Goal: Task Accomplishment & Management: Manage account settings

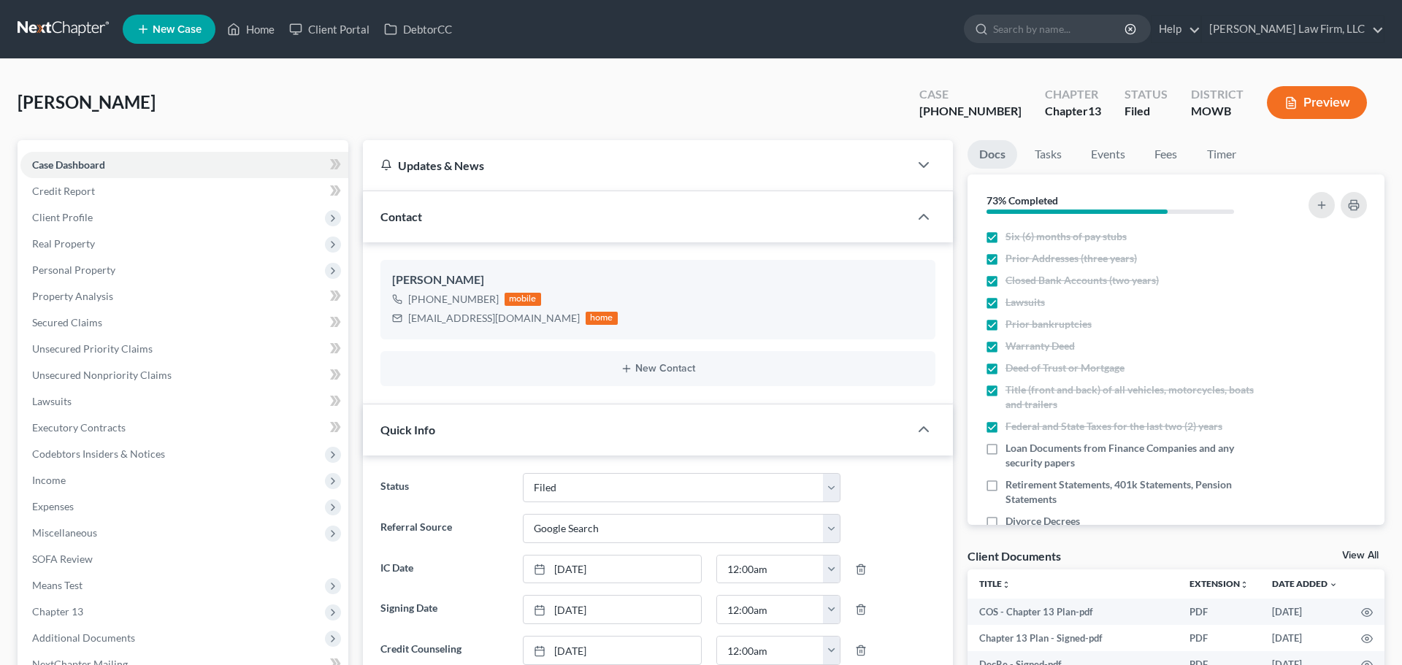
select select "3"
select select "4"
click at [228, 37] on icon at bounding box center [233, 29] width 13 height 18
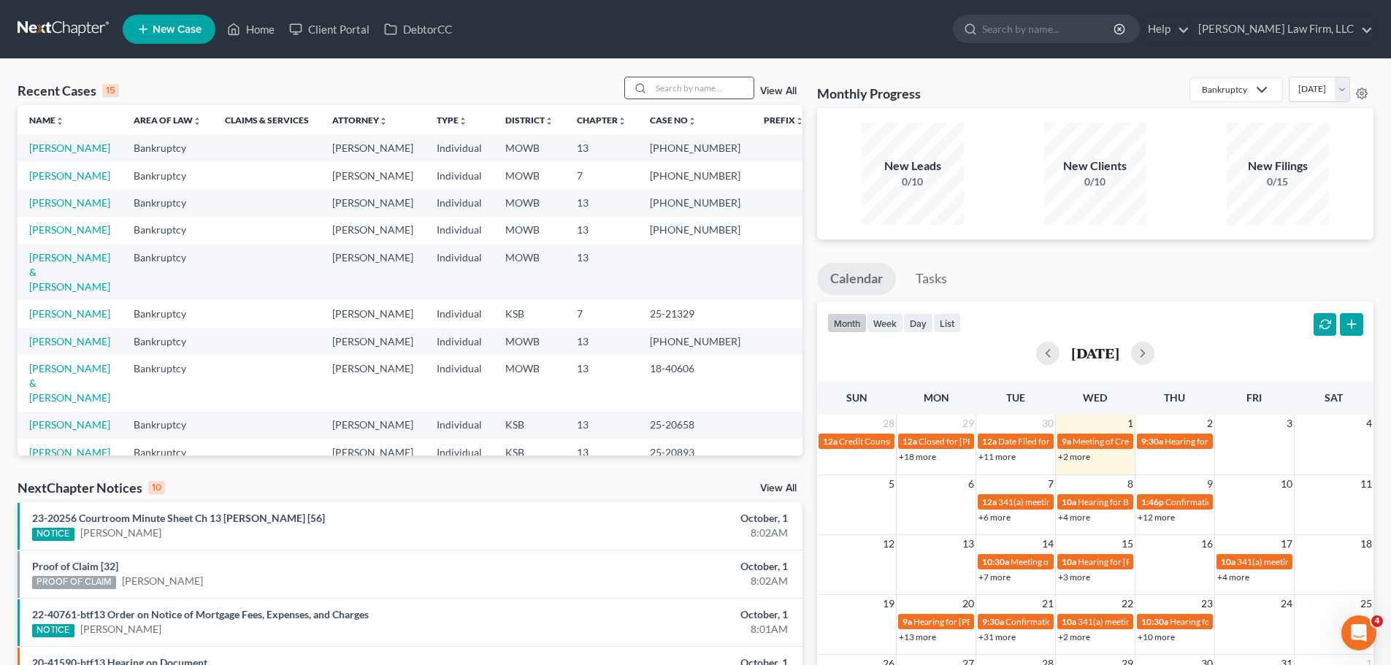
click at [707, 96] on input "search" at bounding box center [702, 87] width 102 height 21
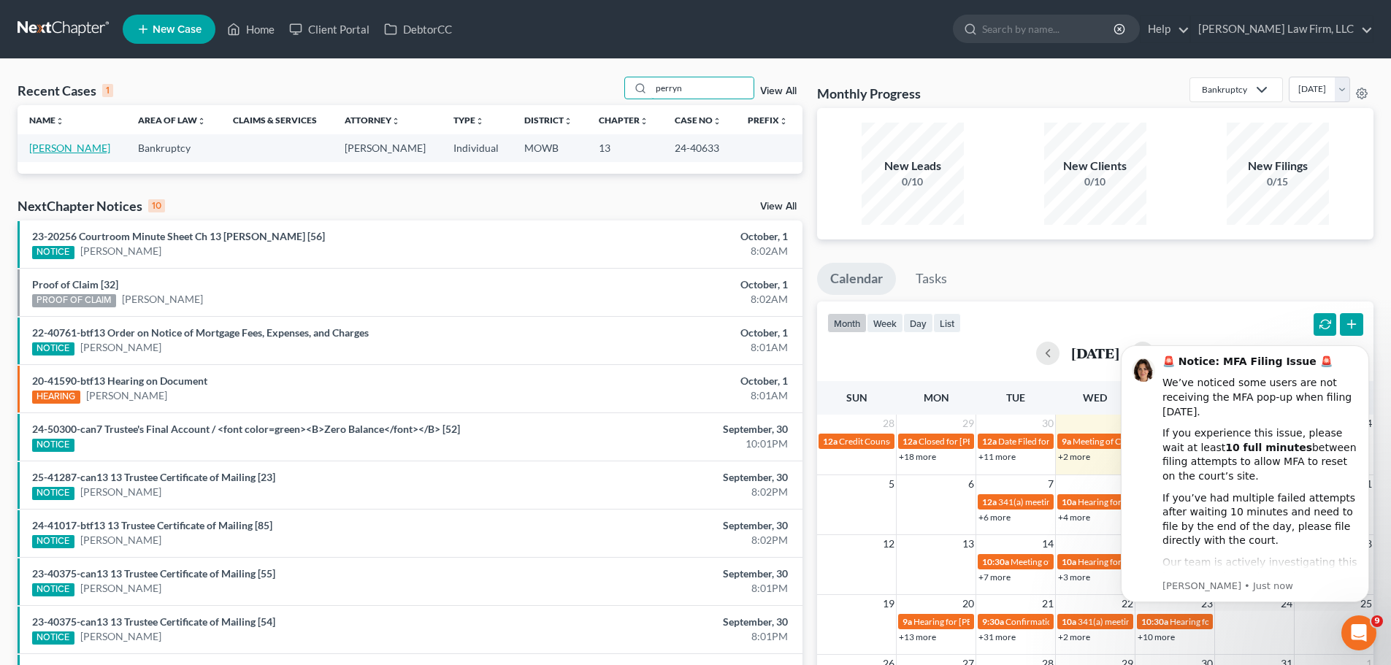
type input "perryn"
click at [61, 146] on link "[PERSON_NAME]" at bounding box center [69, 148] width 81 height 12
select select "3"
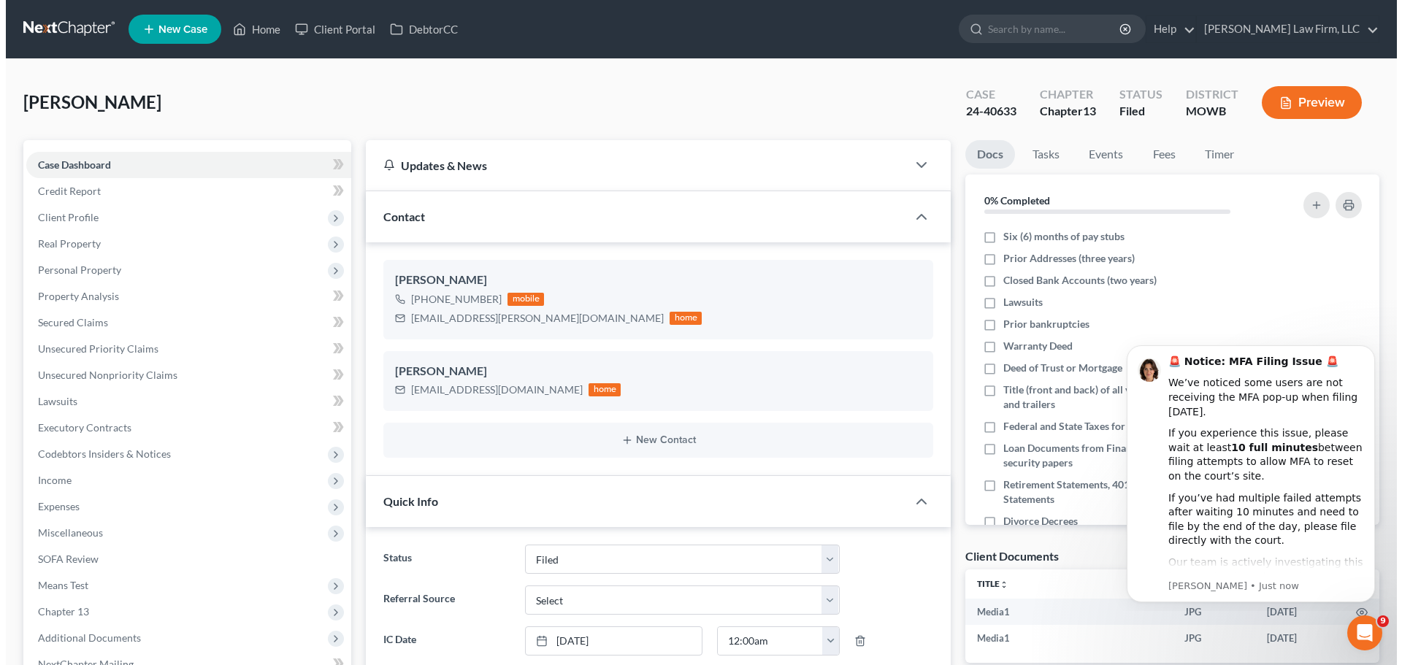
scroll to position [4637, 0]
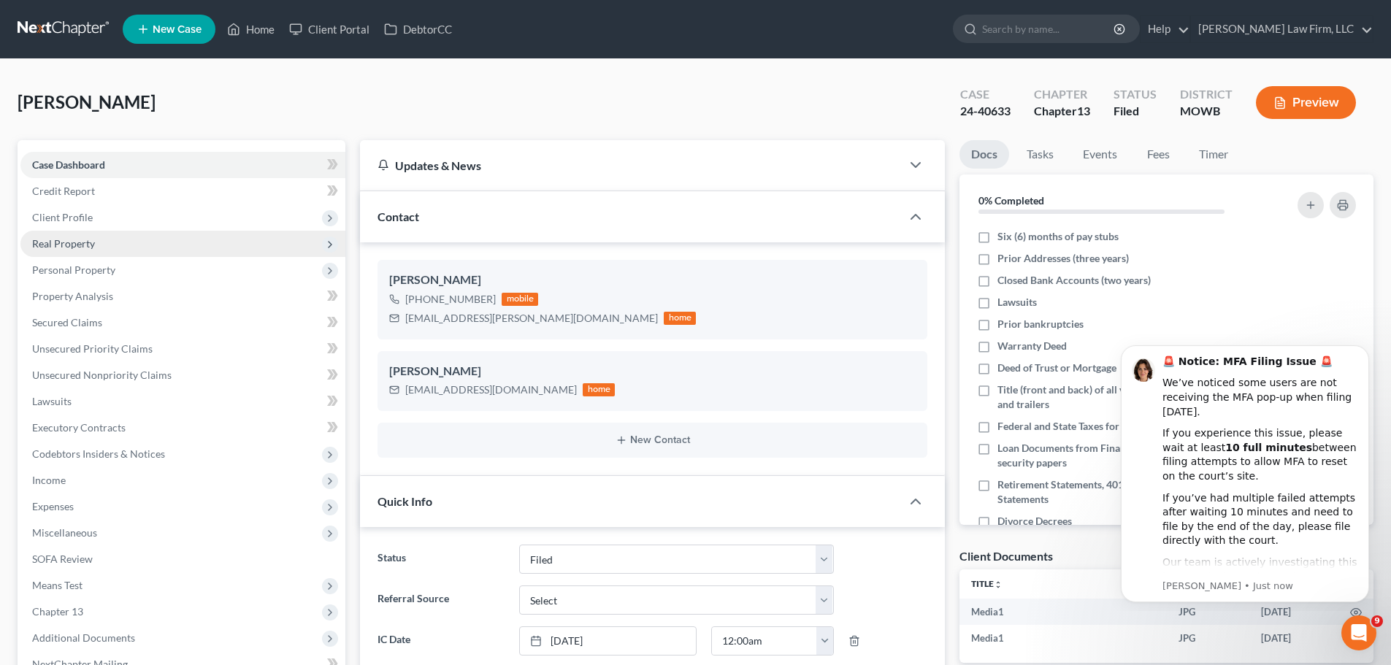
click at [110, 243] on span "Real Property" at bounding box center [182, 244] width 325 height 26
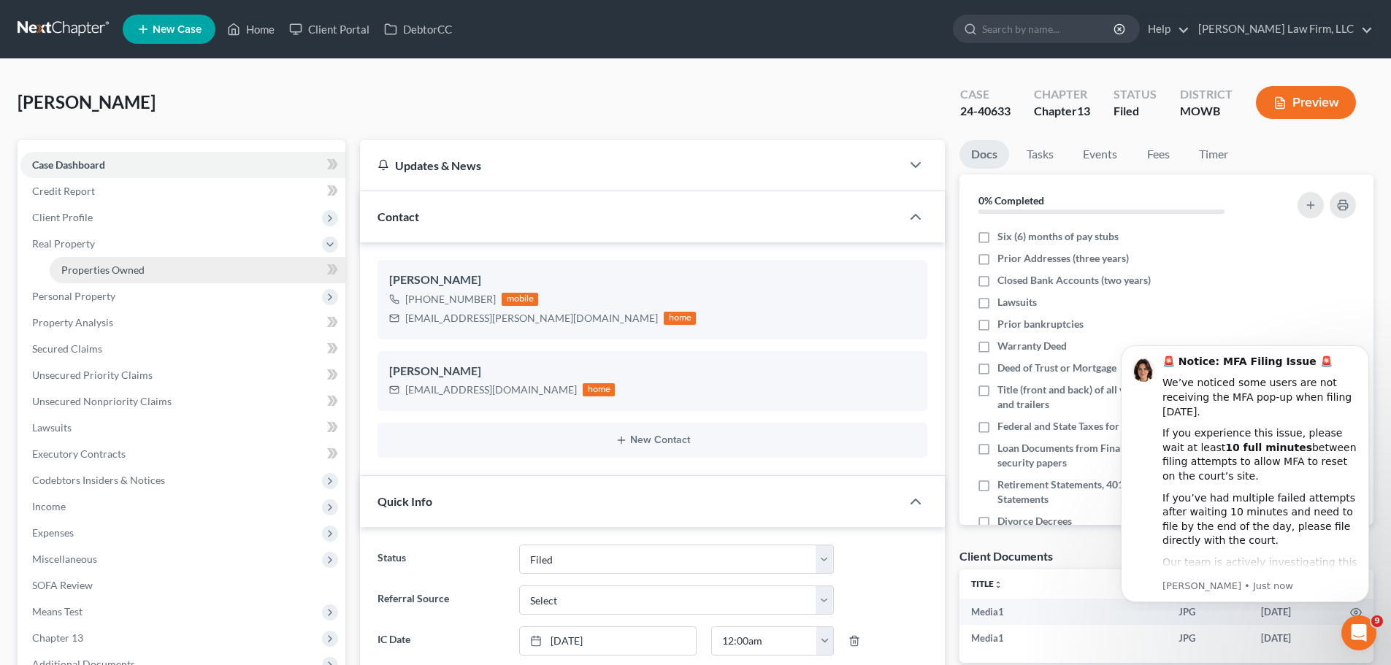
click at [123, 264] on span "Properties Owned" at bounding box center [102, 270] width 83 height 12
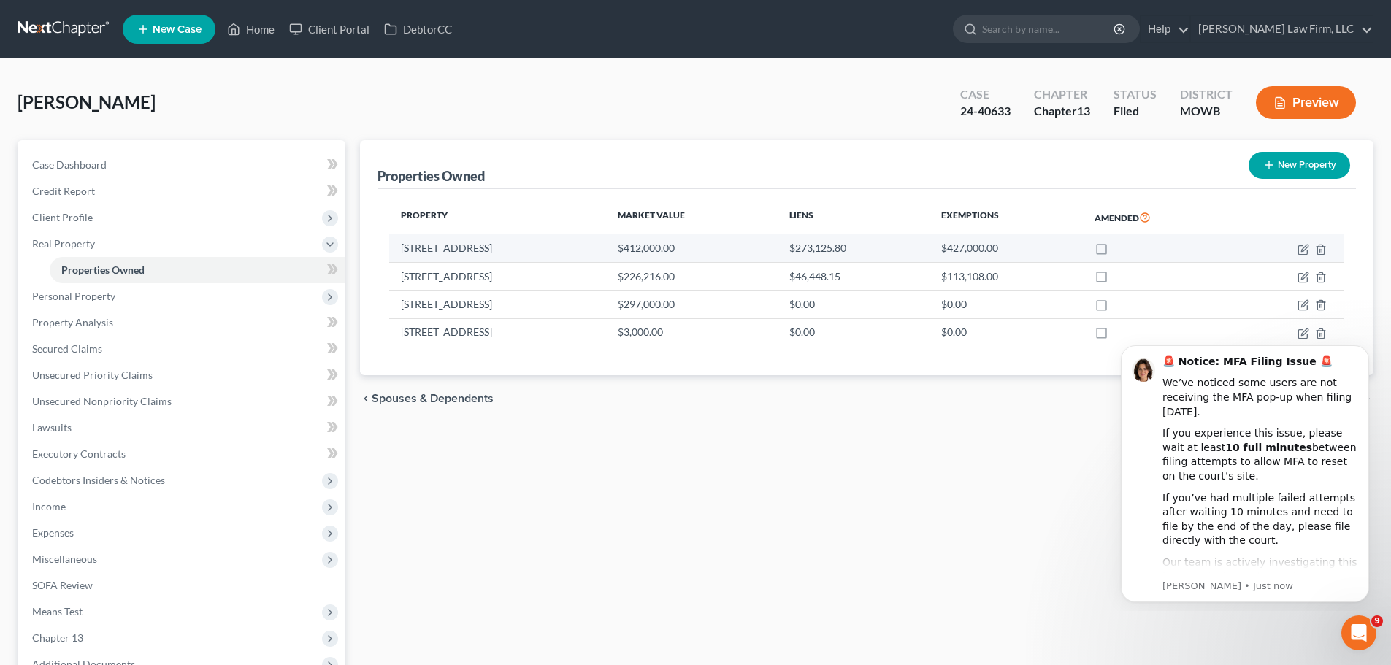
drag, startPoint x: 512, startPoint y: 250, endPoint x: 400, endPoint y: 257, distance: 112.7
click at [400, 257] on td "[STREET_ADDRESS]" at bounding box center [497, 248] width 217 height 28
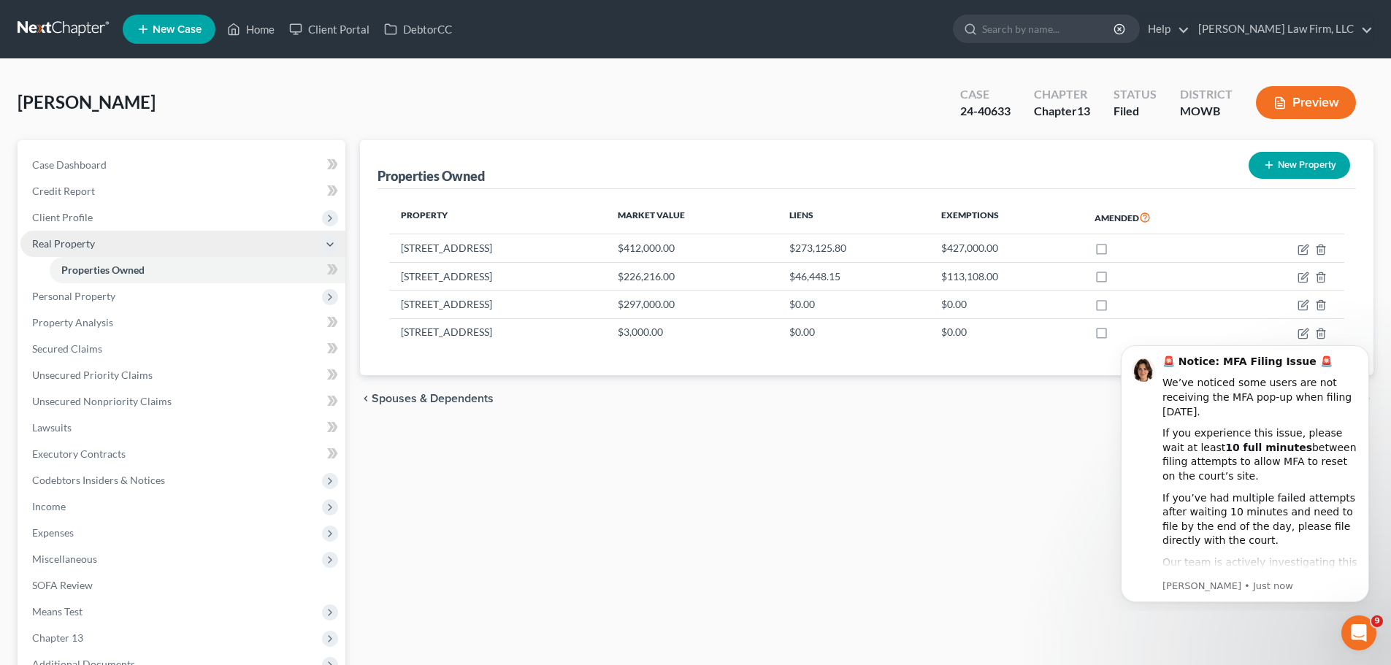
copy td "[STREET_ADDRESS]"
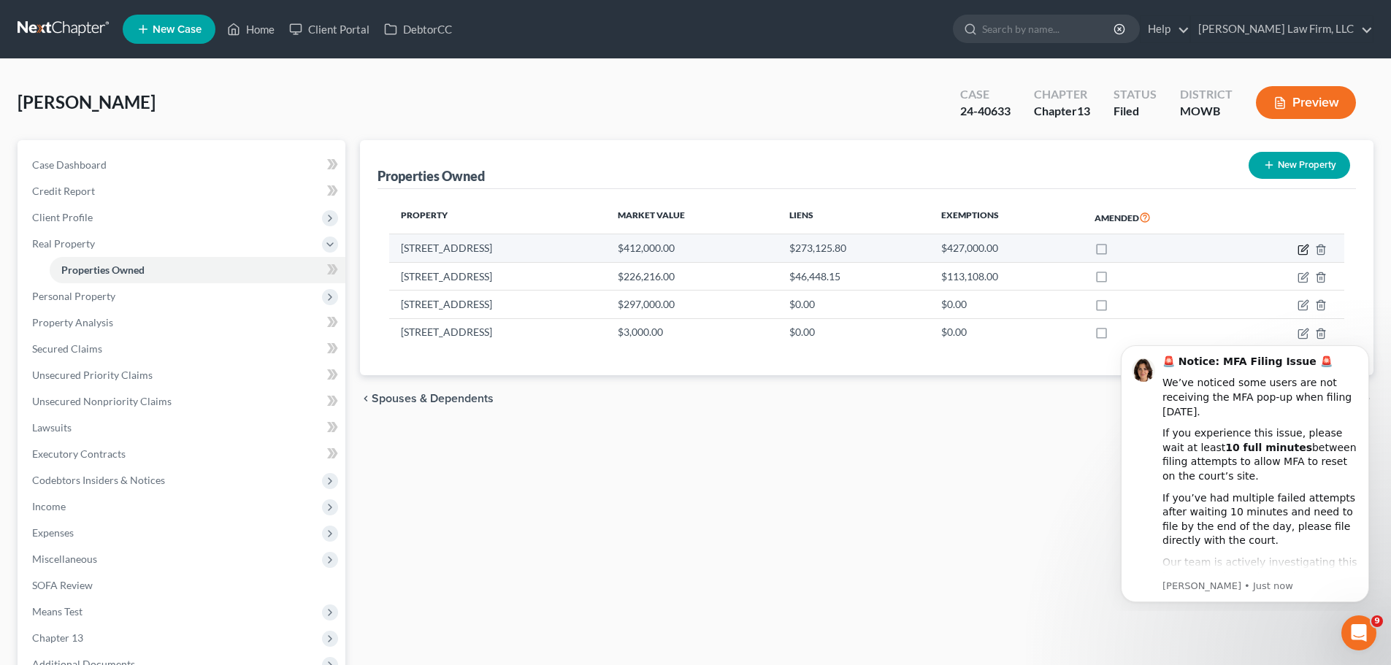
click at [1299, 247] on icon "button" at bounding box center [1303, 250] width 12 height 12
select select "26"
select select "0"
select select "5"
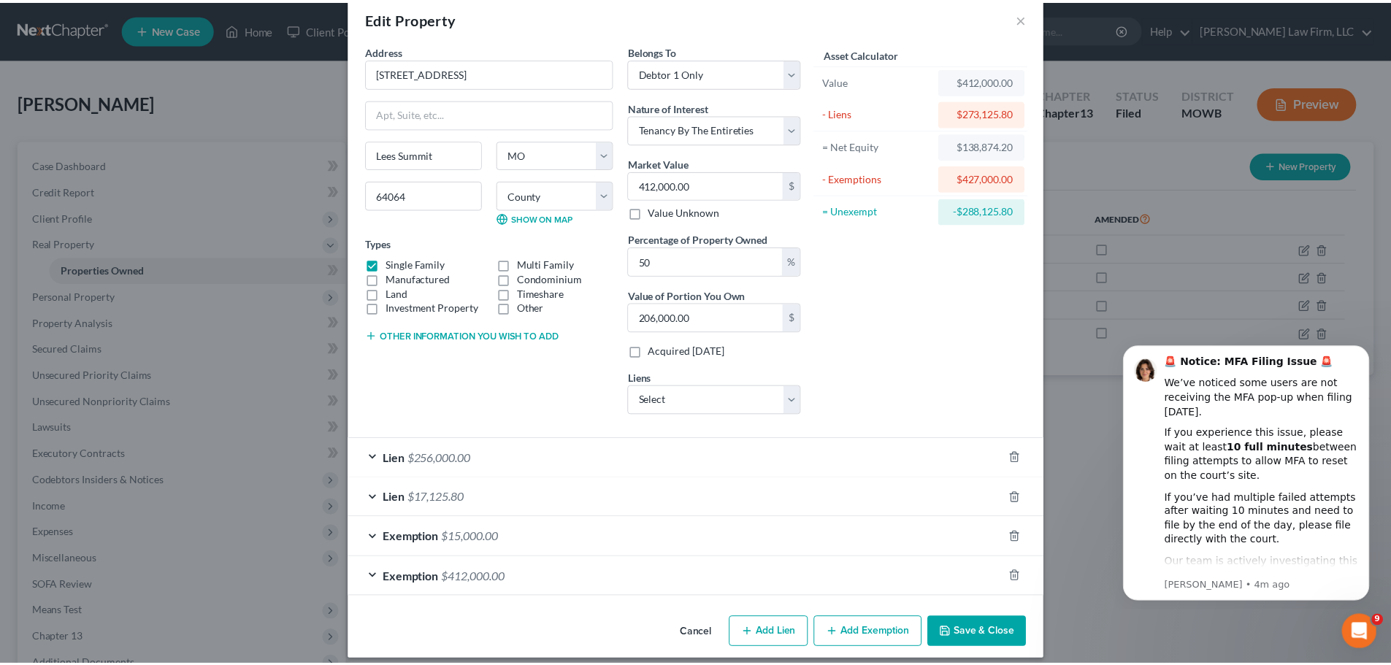
scroll to position [37, 0]
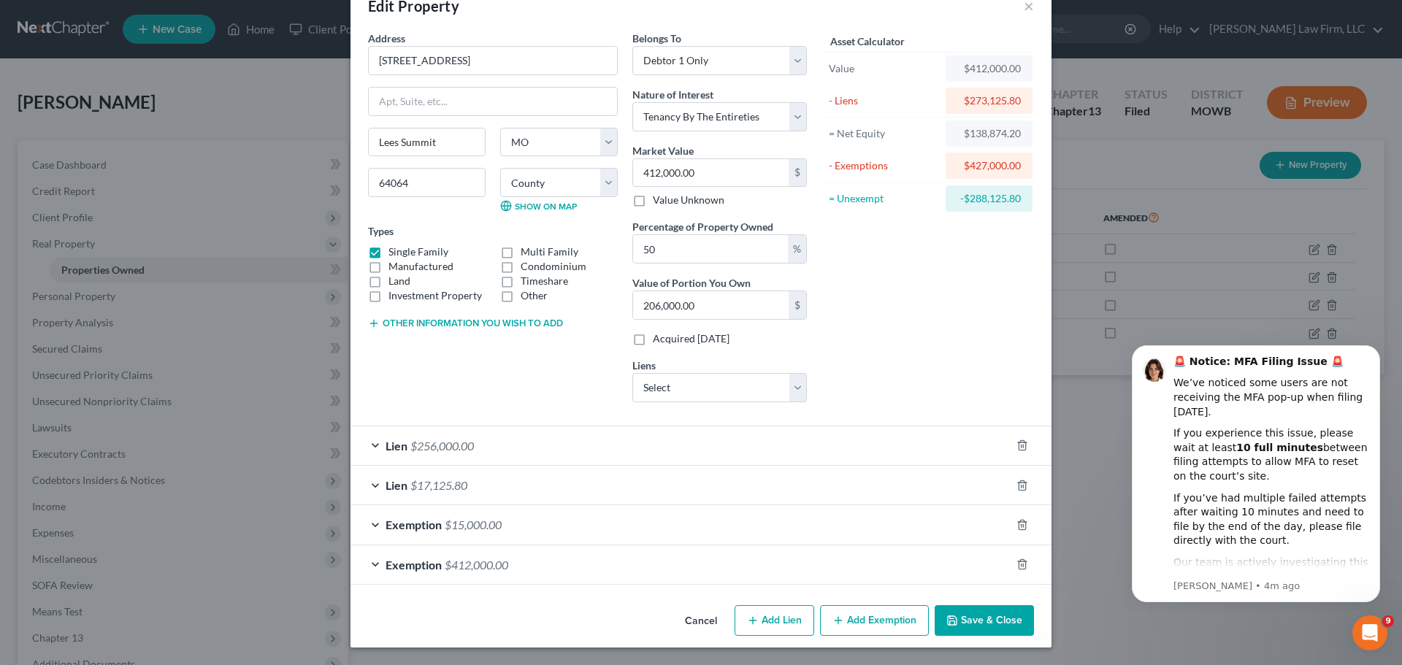
click at [1009, 628] on button "Save & Close" at bounding box center [983, 620] width 99 height 31
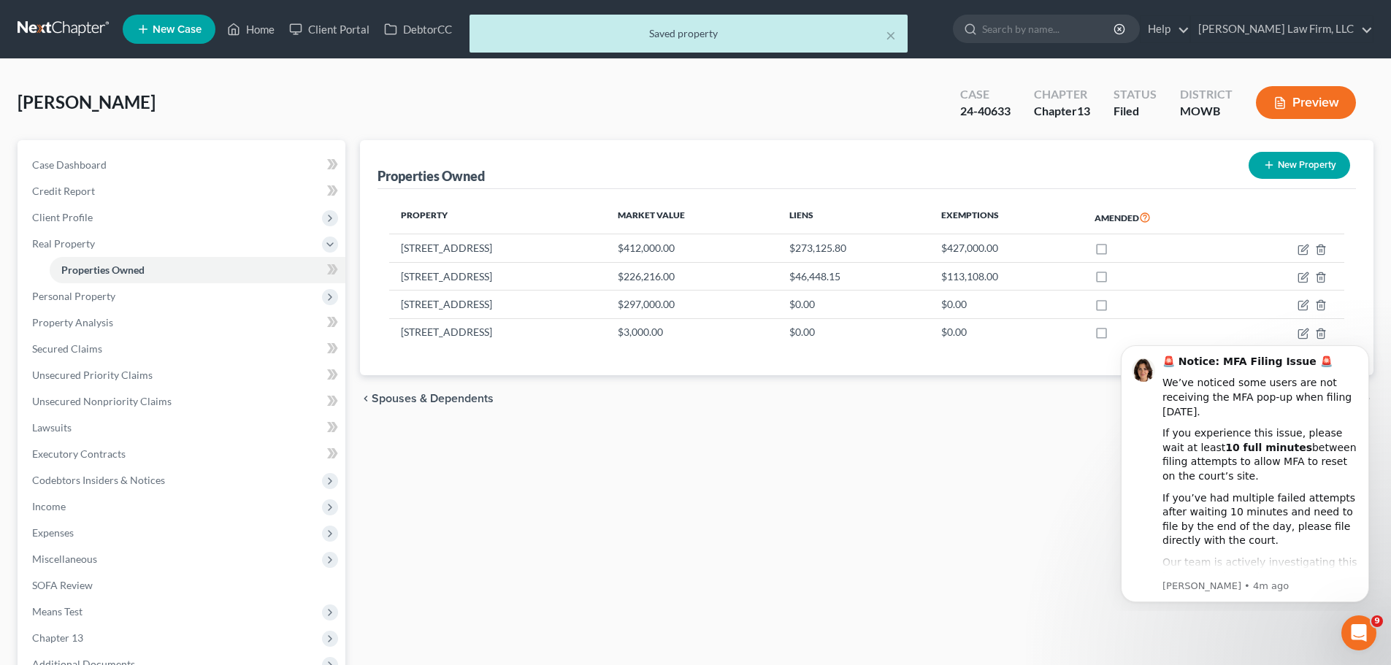
click at [251, 27] on div "× Saved property" at bounding box center [688, 37] width 1391 height 45
click at [893, 36] on button "×" at bounding box center [890, 35] width 10 height 18
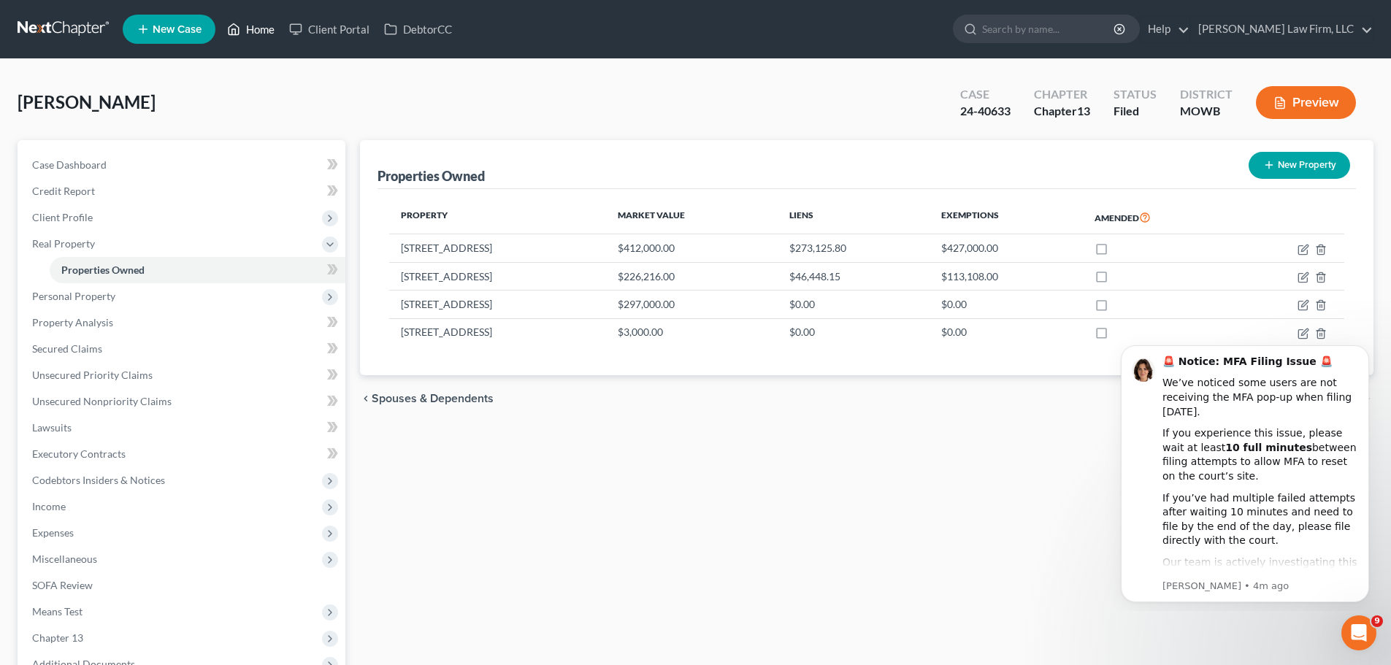
click at [251, 23] on link "Home" at bounding box center [251, 29] width 62 height 26
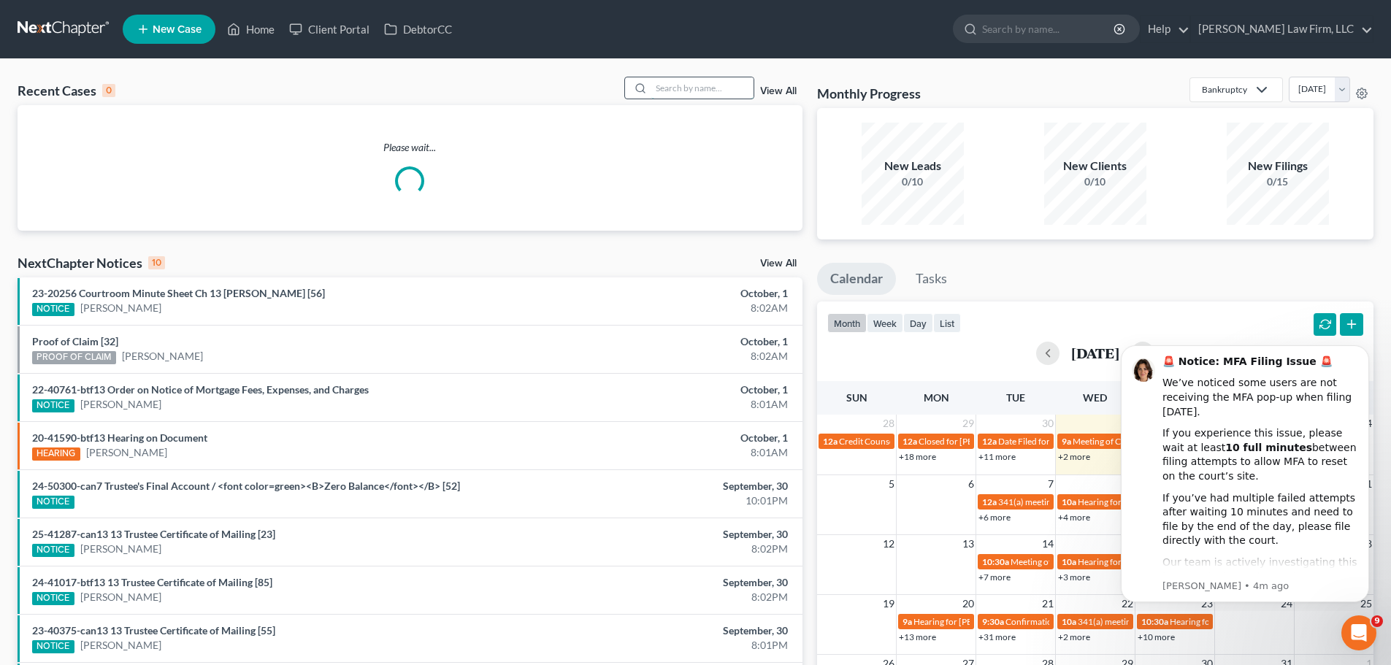
click at [702, 87] on input "search" at bounding box center [702, 87] width 102 height 21
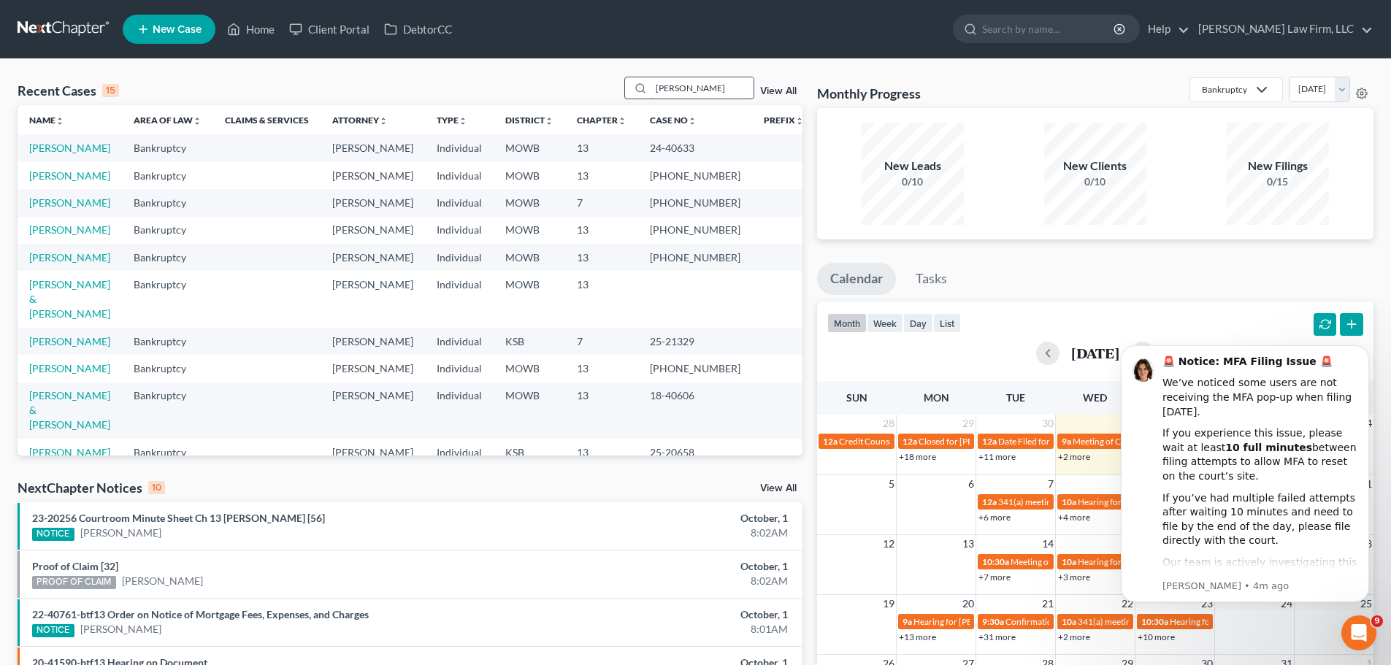
type input "[PERSON_NAME]"
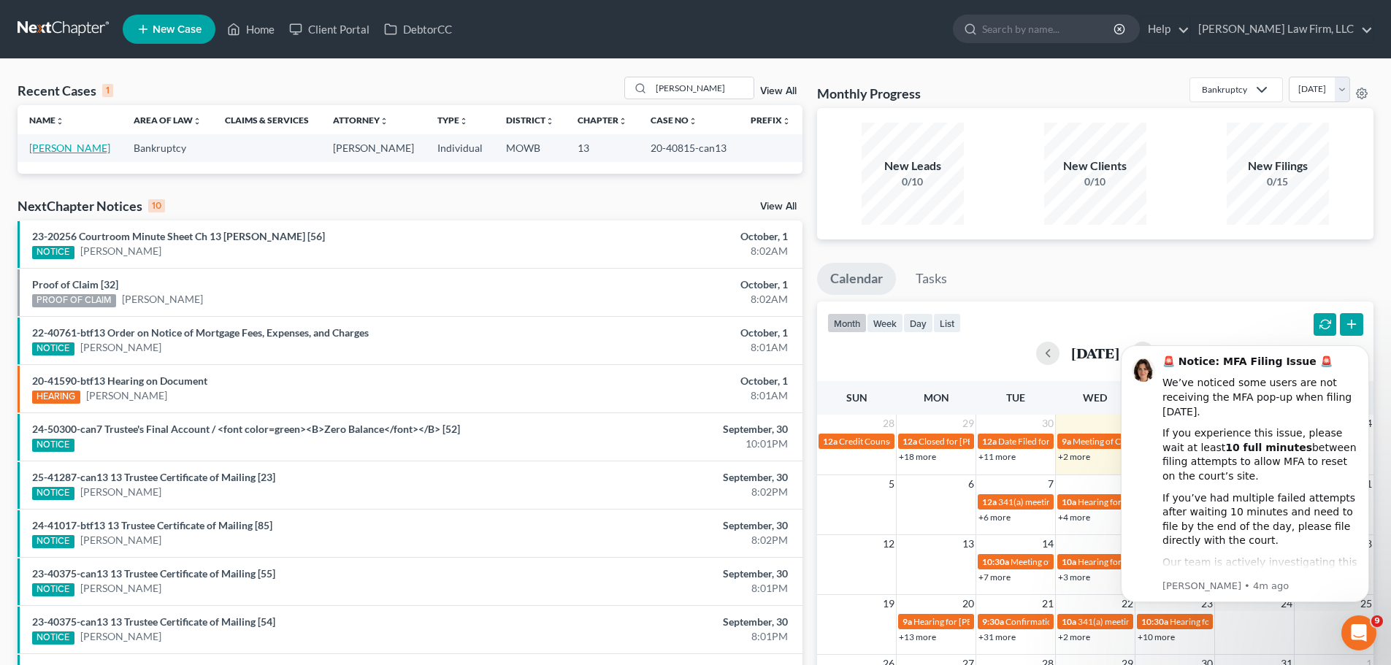
click at [85, 145] on link "[PERSON_NAME]" at bounding box center [69, 148] width 81 height 12
select select "6"
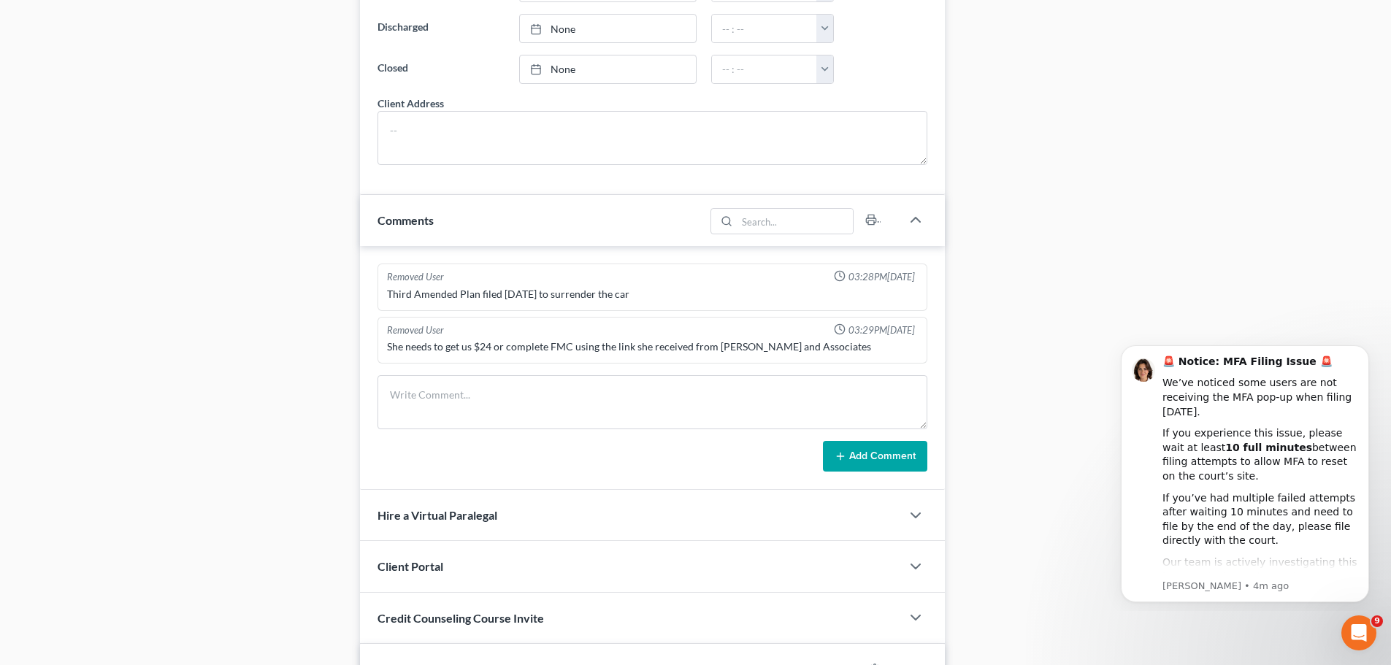
scroll to position [1512, 0]
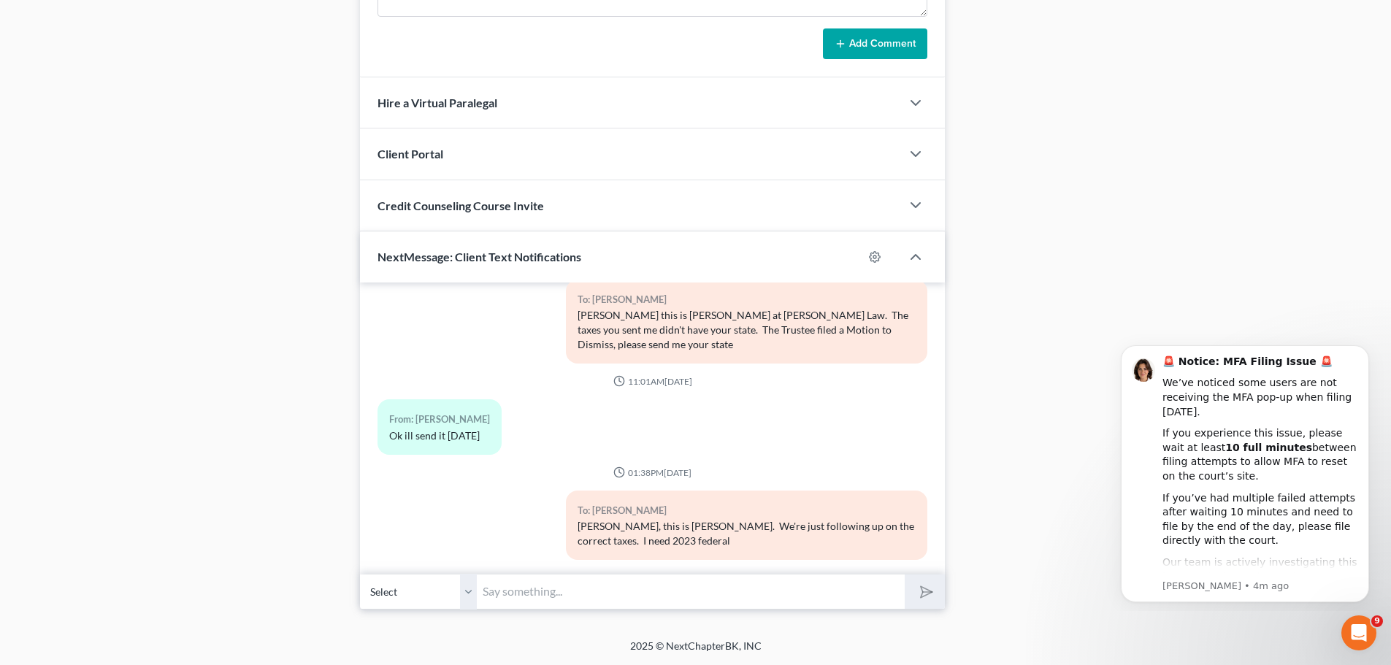
click at [522, 599] on input "text" at bounding box center [691, 592] width 428 height 36
drag, startPoint x: 460, startPoint y: 593, endPoint x: 468, endPoint y: 593, distance: 8.1
click at [468, 593] on select "Select [PHONE_NUMBER] - [PERSON_NAME]" at bounding box center [418, 592] width 117 height 36
drag, startPoint x: 514, startPoint y: 588, endPoint x: 523, endPoint y: 588, distance: 8.8
click at [515, 588] on input "text" at bounding box center [691, 592] width 428 height 36
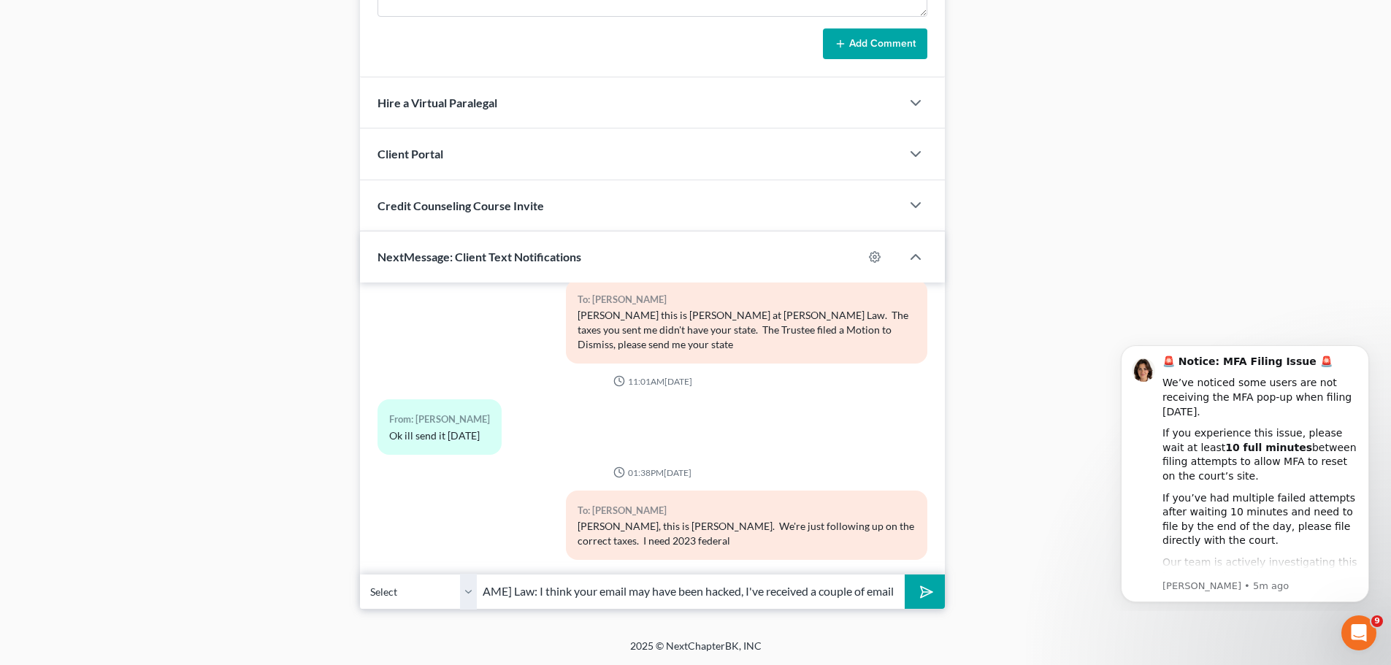
scroll to position [0, 217]
type input "This is [PERSON_NAME] with [PERSON_NAME] Law: I think your email may have been …"
click at [904, 575] on button "submit" at bounding box center [924, 592] width 40 height 34
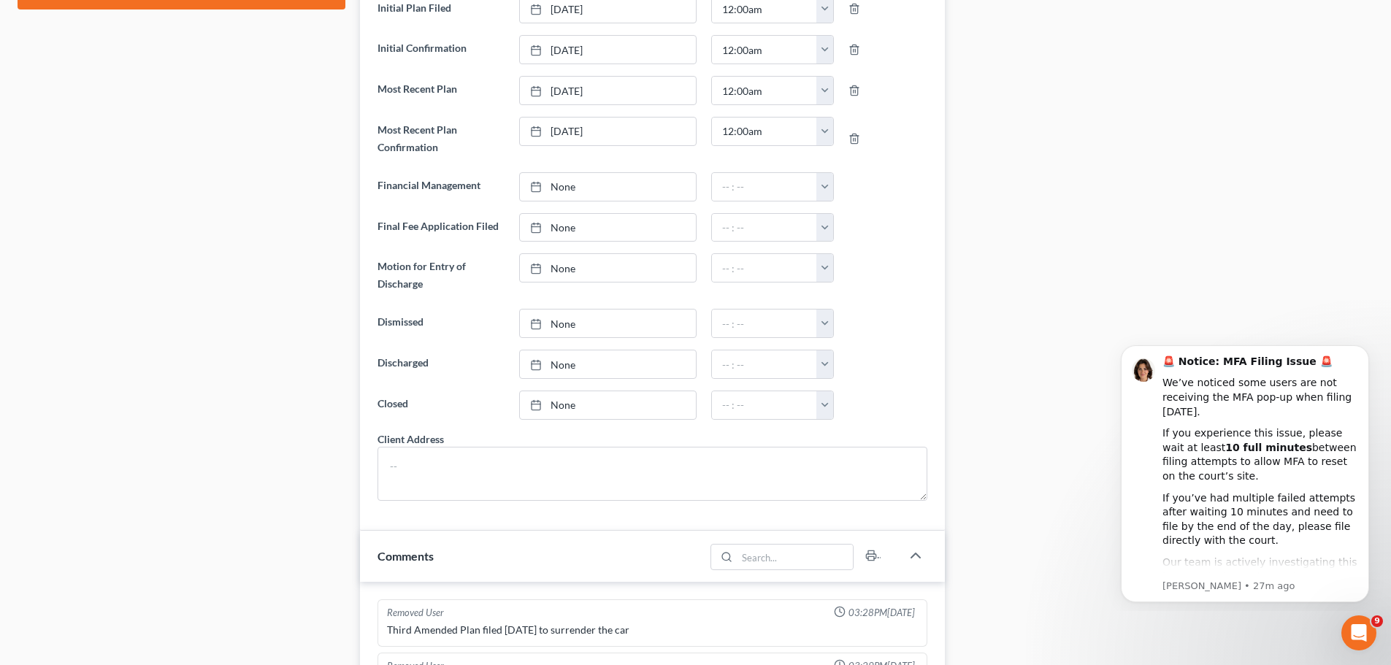
scroll to position [0, 0]
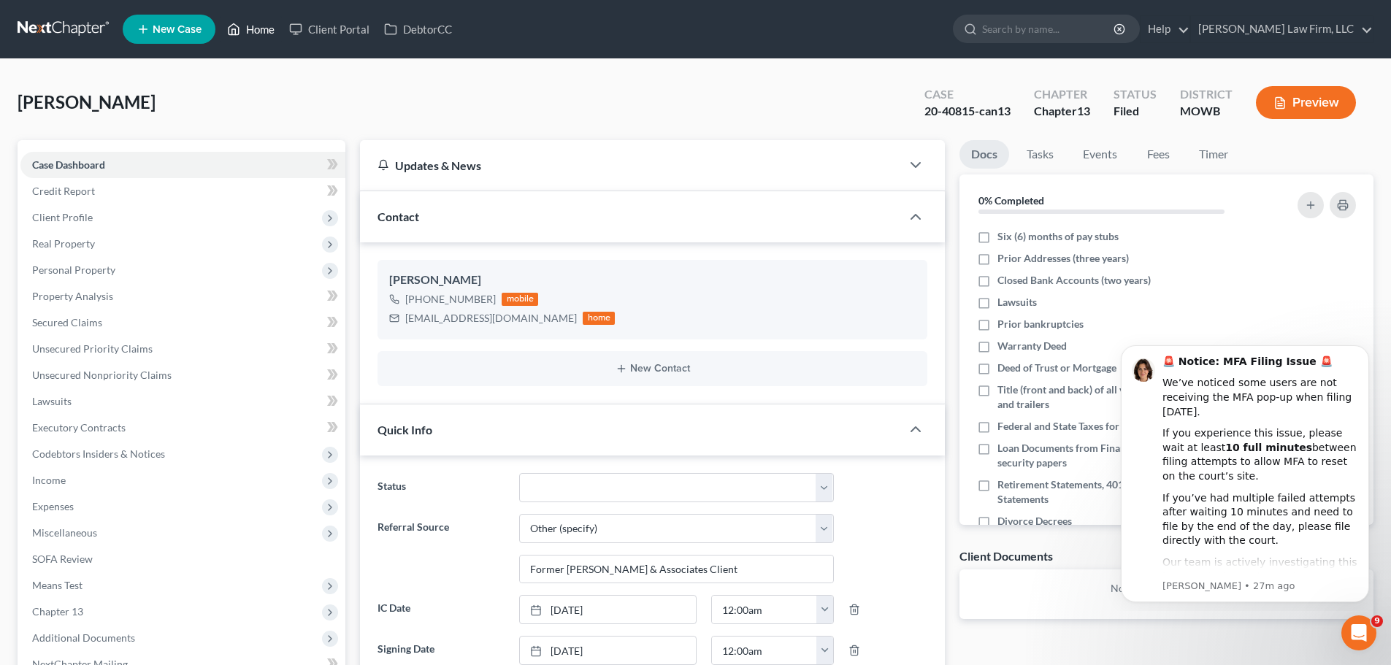
click at [260, 32] on link "Home" at bounding box center [251, 29] width 62 height 26
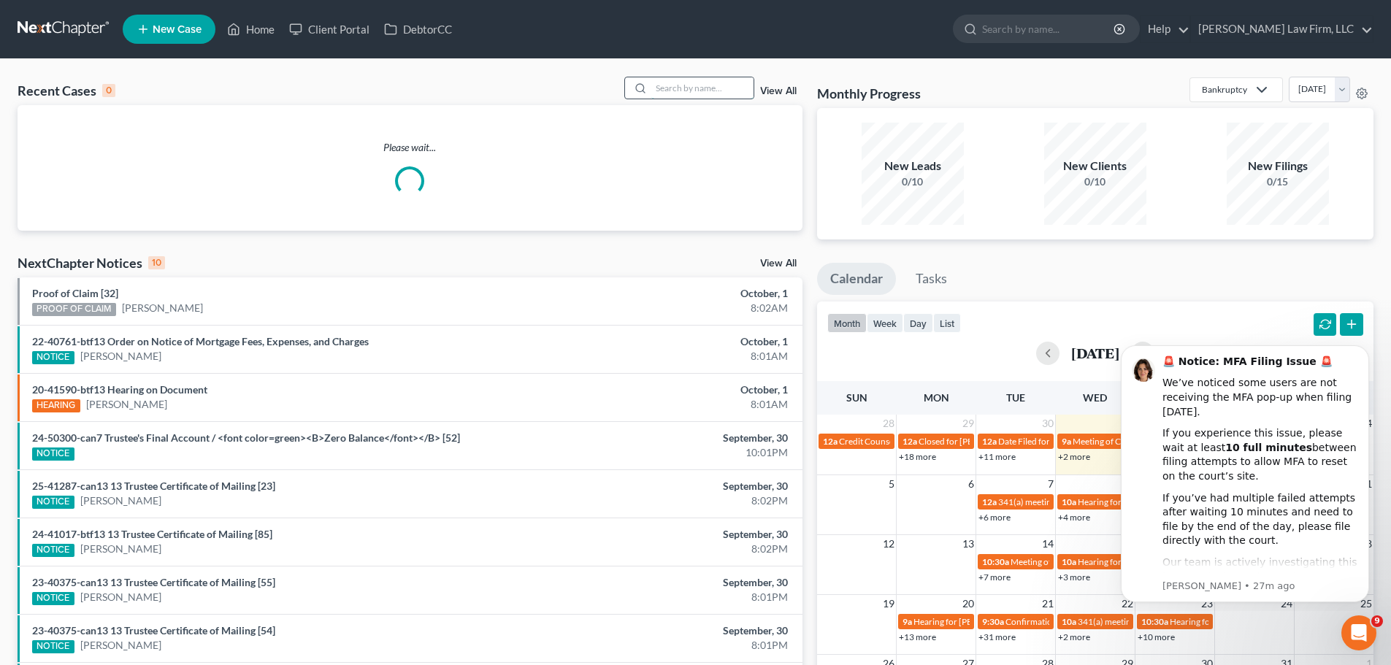
click at [706, 88] on input "search" at bounding box center [702, 87] width 102 height 21
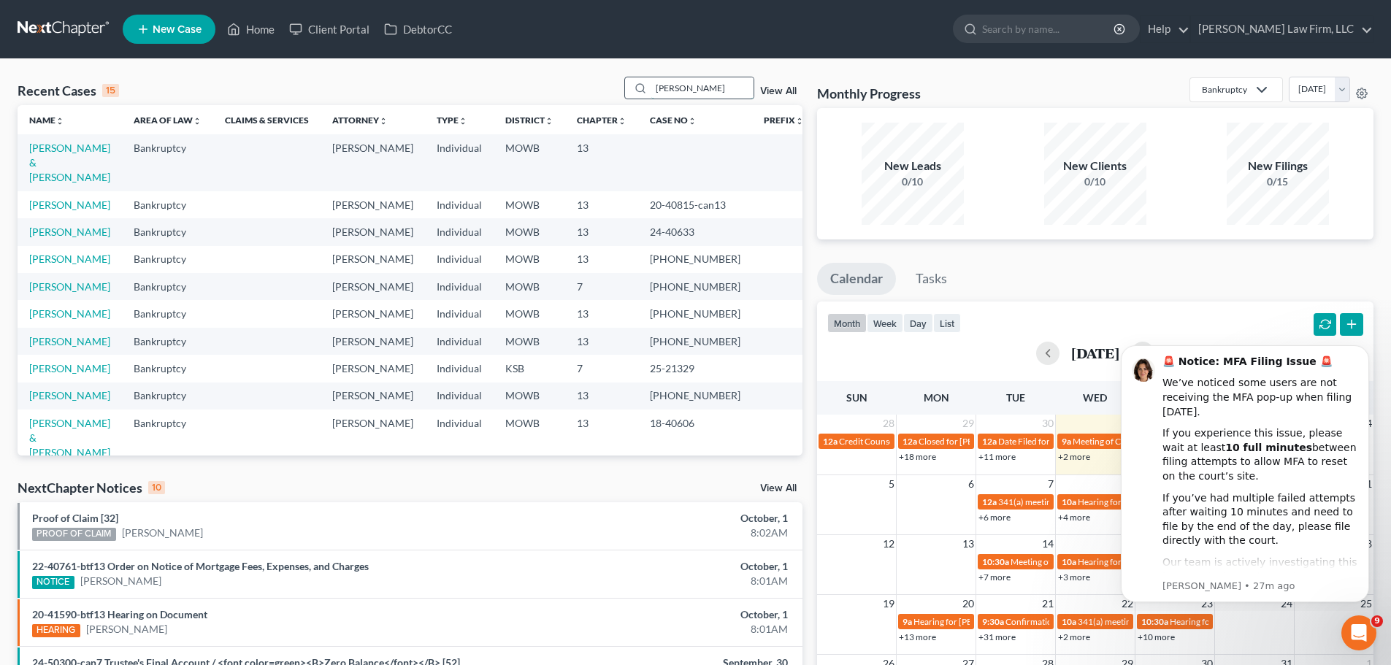
type input "[PERSON_NAME]"
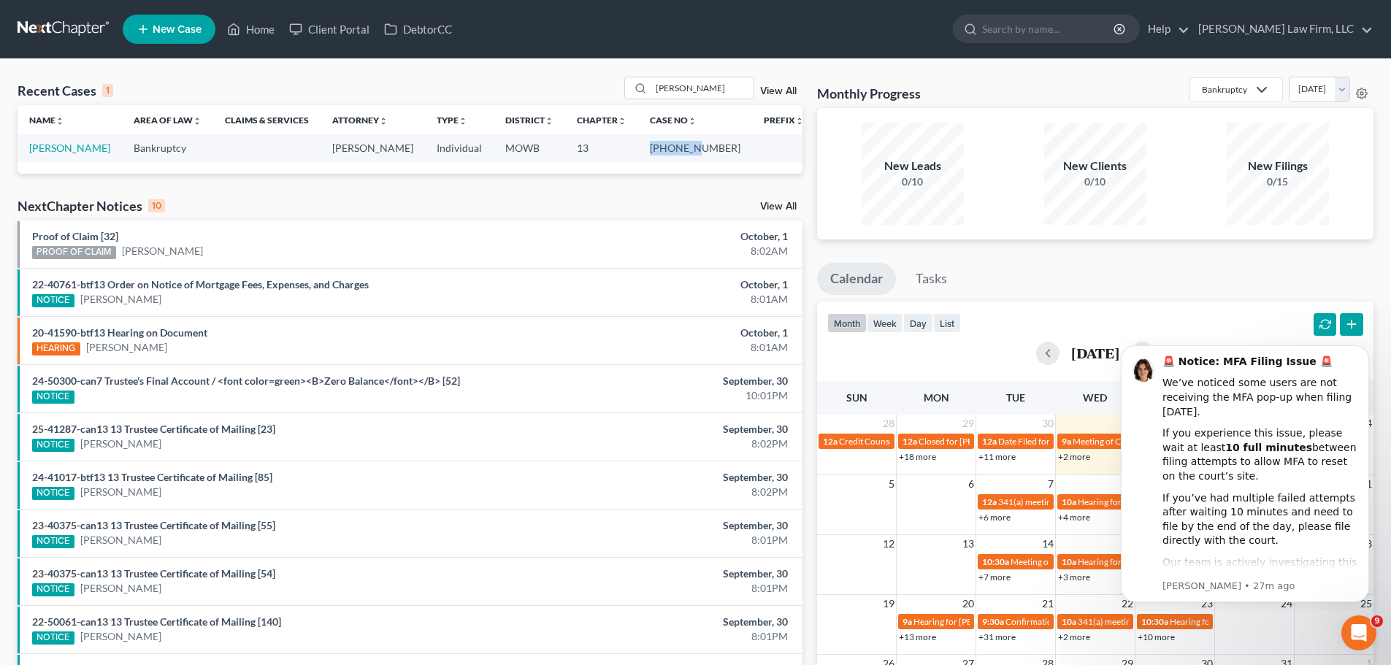
drag, startPoint x: 656, startPoint y: 152, endPoint x: 702, endPoint y: 152, distance: 45.3
click at [702, 152] on td "[PHONE_NUMBER]" at bounding box center [695, 147] width 114 height 27
copy td "25-50328"
click at [82, 151] on link "[PERSON_NAME]" at bounding box center [69, 148] width 81 height 12
select select "4"
